Goal: Task Accomplishment & Management: Use online tool/utility

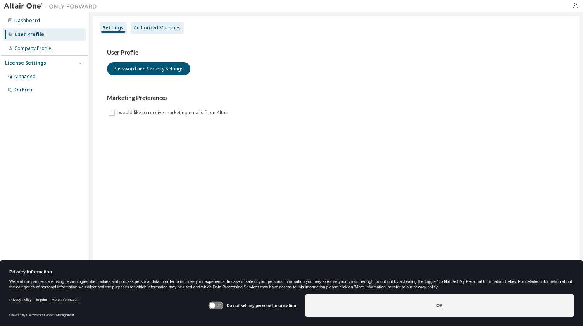
click at [160, 31] on div "Authorized Machines" at bounding box center [157, 28] width 47 height 6
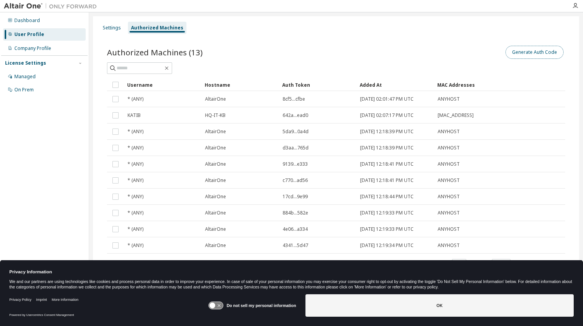
click at [529, 53] on button "Generate Auth Code" at bounding box center [535, 52] width 58 height 13
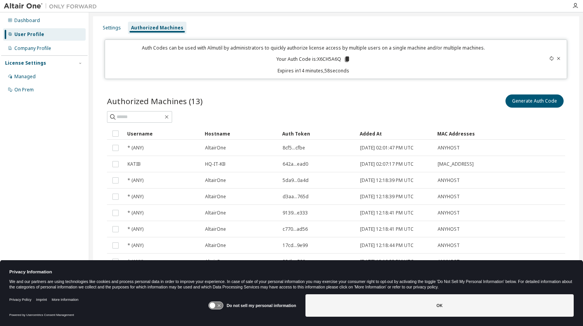
click at [333, 57] on p "Your Auth Code is: X6CH5A6Q" at bounding box center [313, 59] width 74 height 7
copy p "X6CH5A6Q"
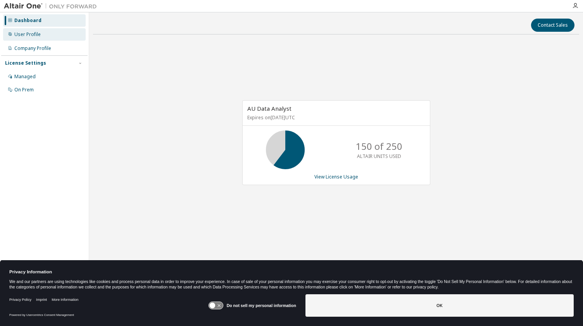
click at [35, 36] on div "User Profile" at bounding box center [27, 34] width 26 height 6
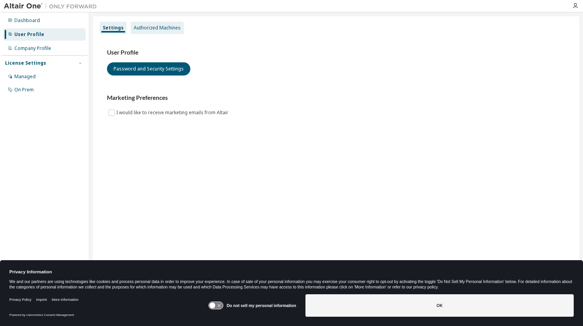
click at [145, 27] on div "Authorized Machines" at bounding box center [157, 28] width 47 height 6
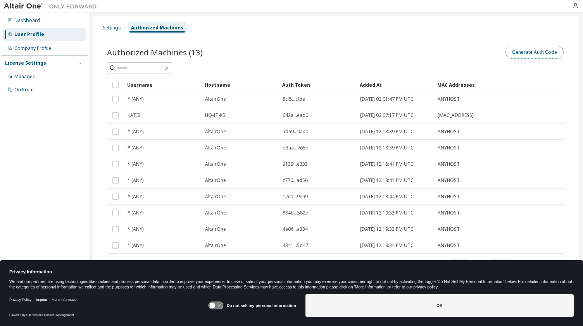
click at [548, 49] on button "Generate Auth Code" at bounding box center [535, 52] width 58 height 13
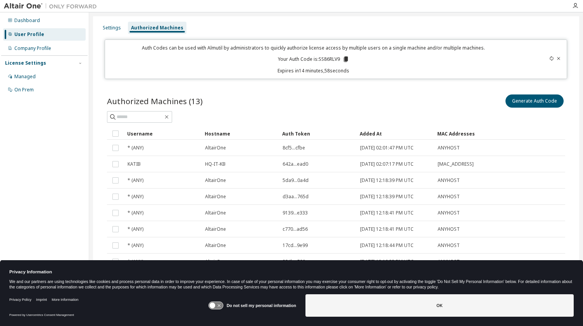
click at [331, 59] on p "Your Auth Code is: SS86RLV9" at bounding box center [313, 59] width 71 height 7
click at [334, 72] on div "Auth Code copied to clipboard" at bounding box center [313, 71] width 69 height 8
click at [337, 69] on div "Auth Code copied to clipboard" at bounding box center [313, 71] width 69 height 8
